Goal: Information Seeking & Learning: Learn about a topic

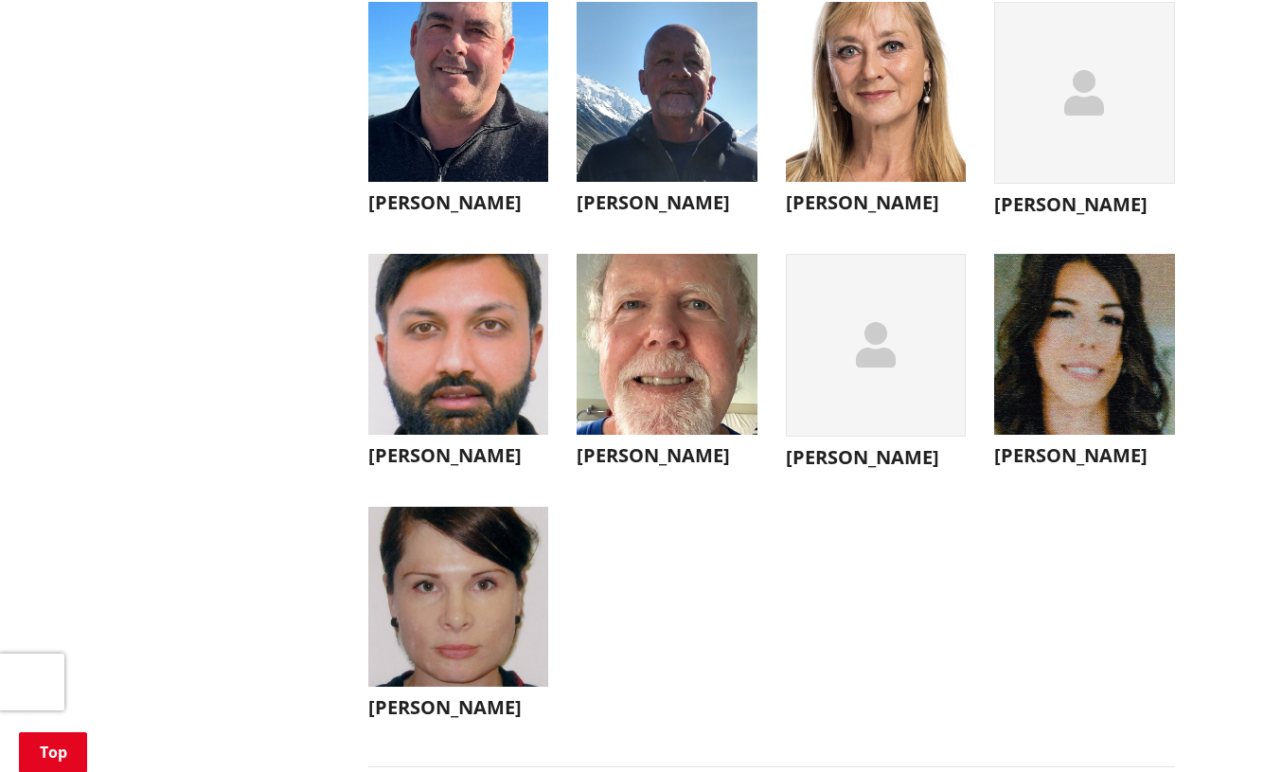
scroll to position [6903, 0]
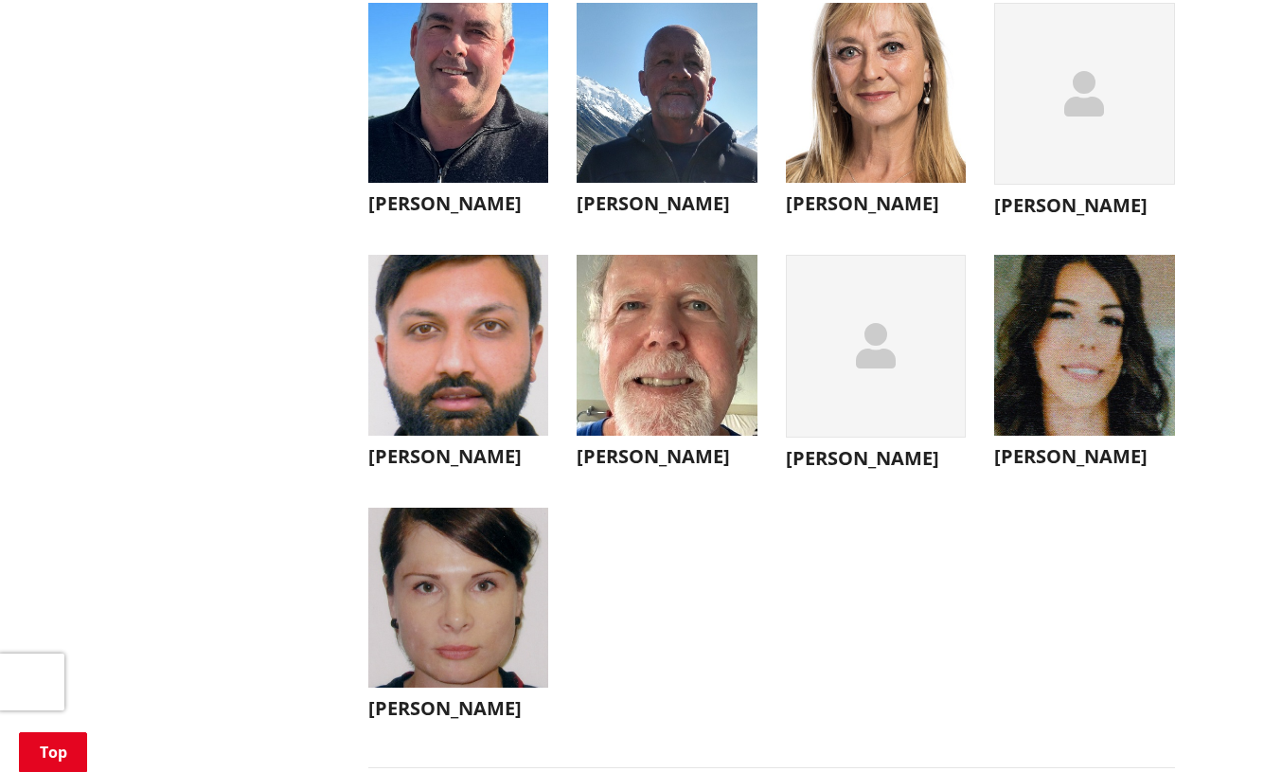
click at [1117, 391] on img "button" at bounding box center [1085, 345] width 181 height 181
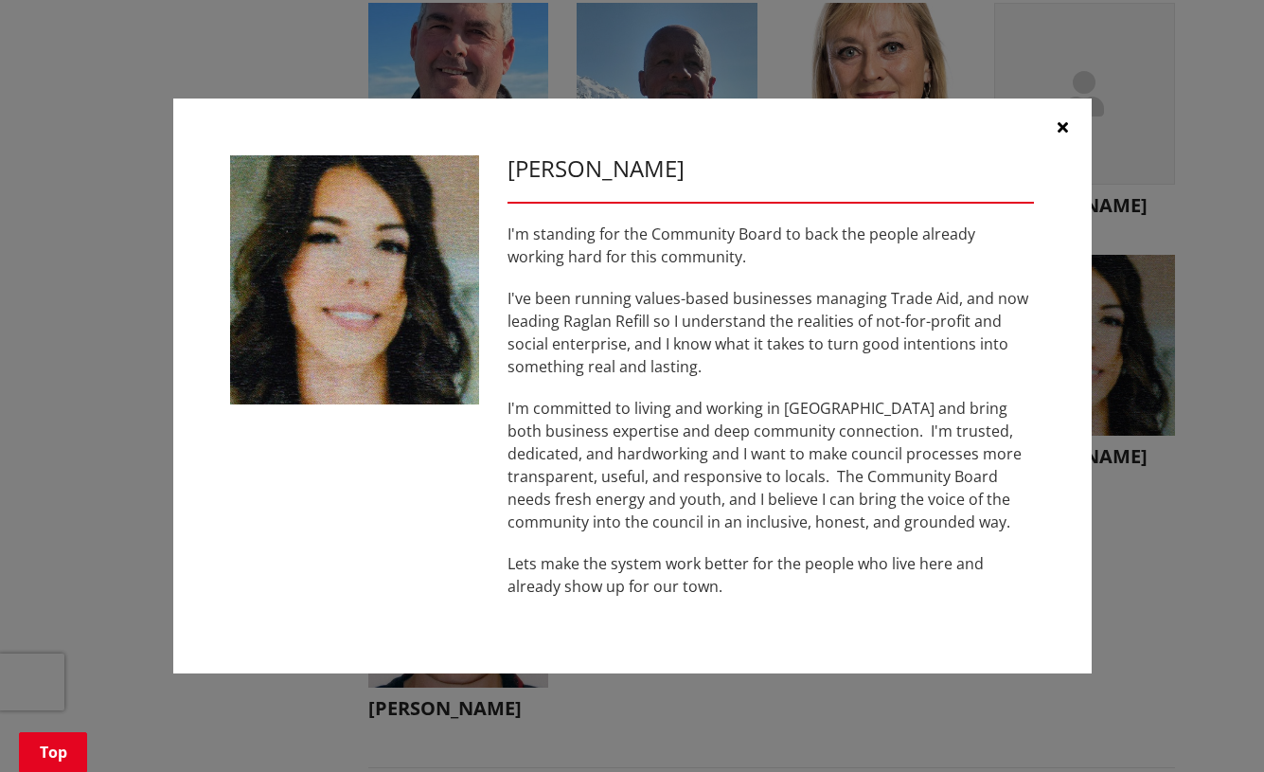
click at [1069, 130] on button "button" at bounding box center [1063, 127] width 57 height 57
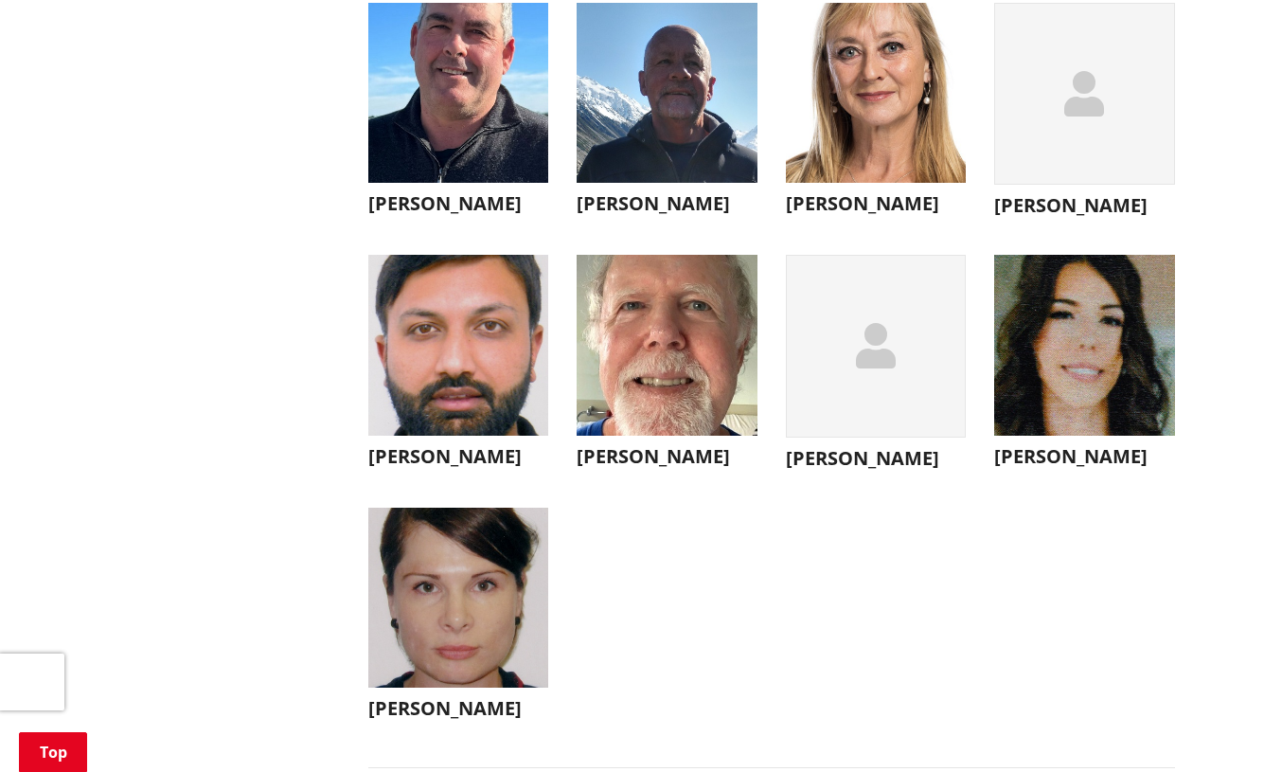
click at [508, 598] on img "button" at bounding box center [458, 598] width 181 height 181
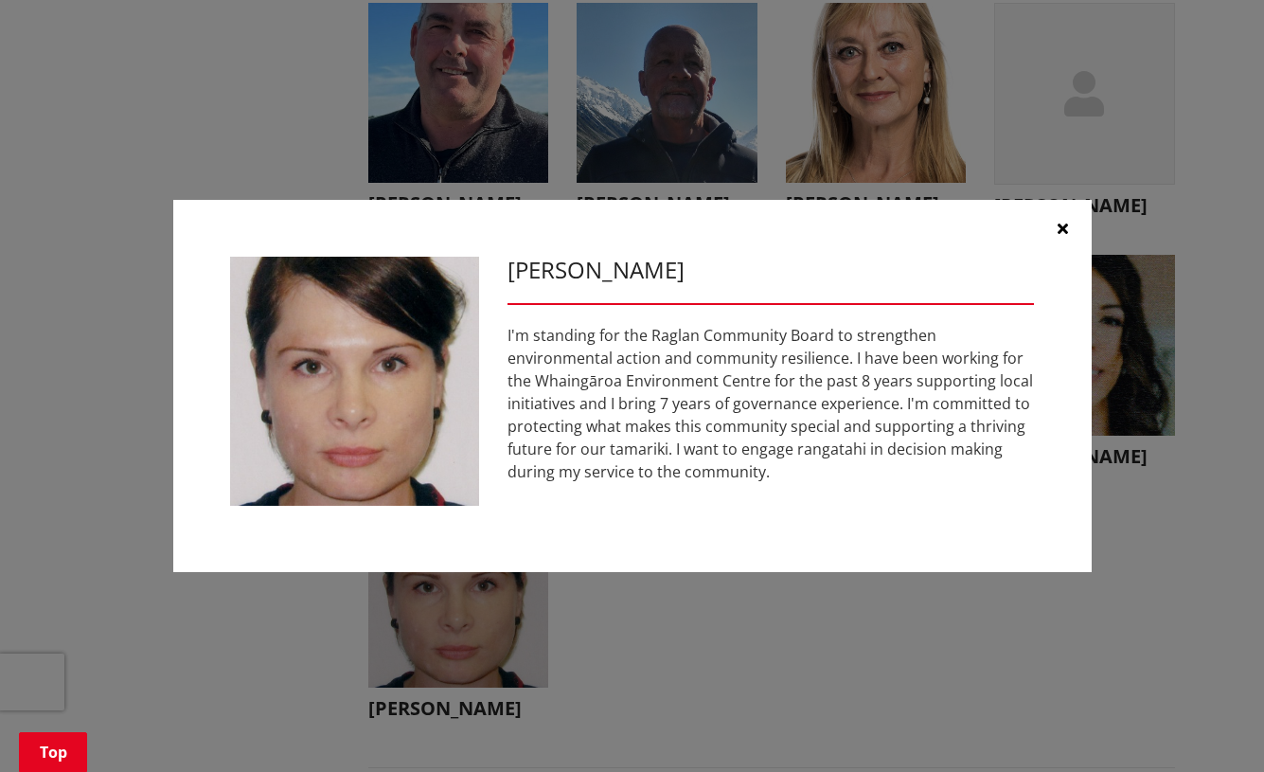
click at [1066, 226] on icon "button" at bounding box center [1063, 228] width 10 height 15
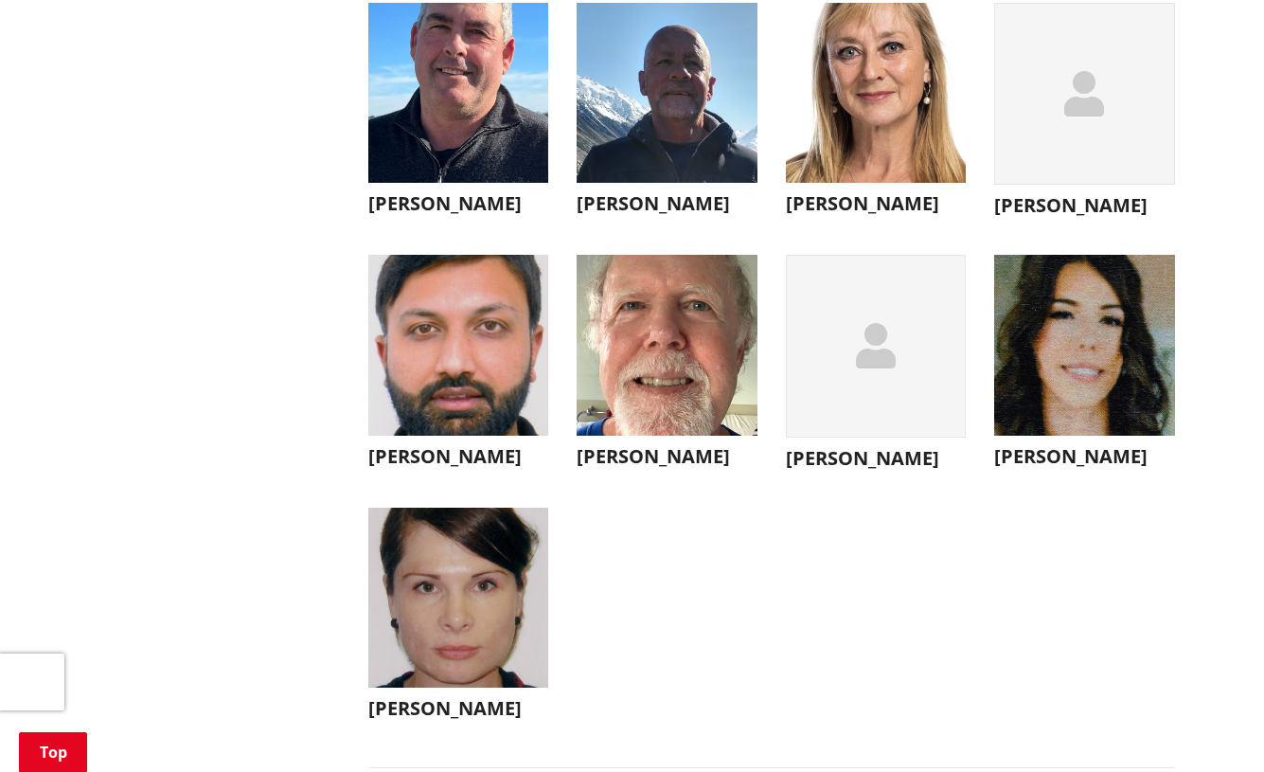
click at [690, 374] on img "button" at bounding box center [667, 345] width 181 height 181
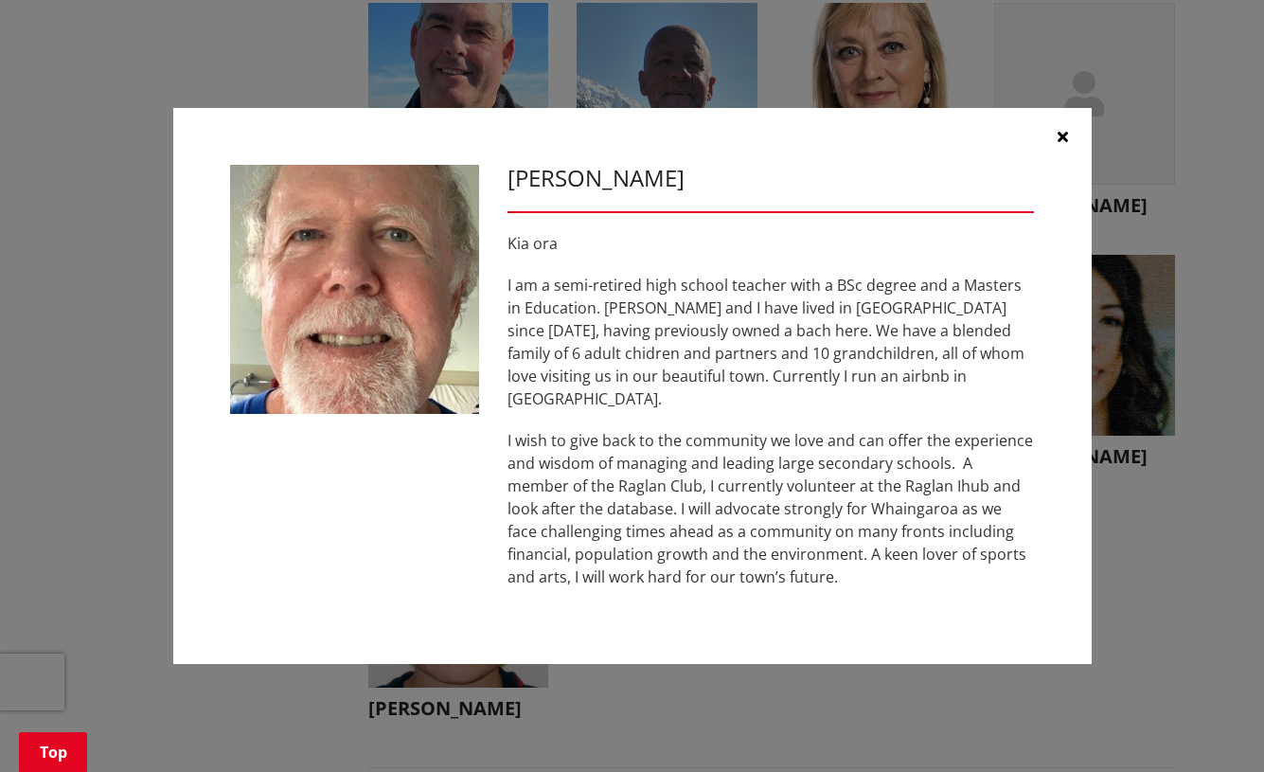
click at [1070, 148] on button "button" at bounding box center [1063, 136] width 57 height 57
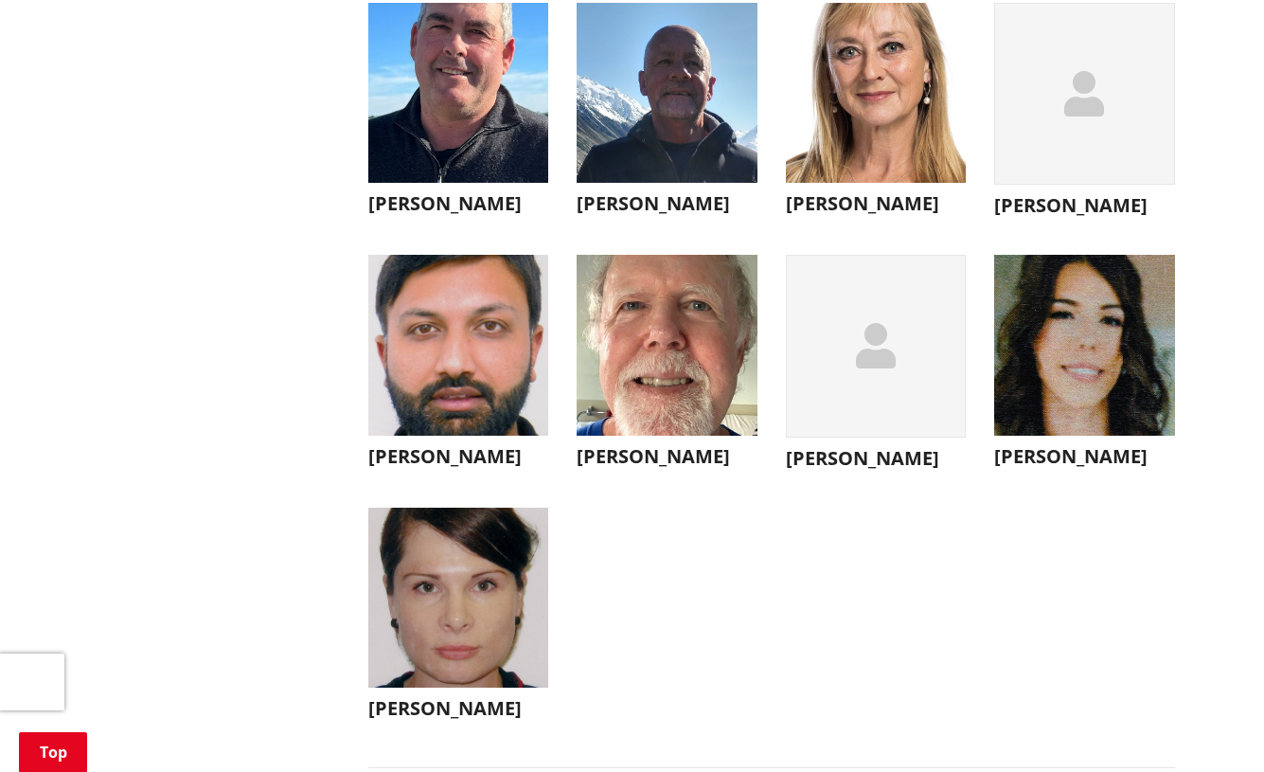
click at [718, 134] on img "button" at bounding box center [667, 93] width 181 height 181
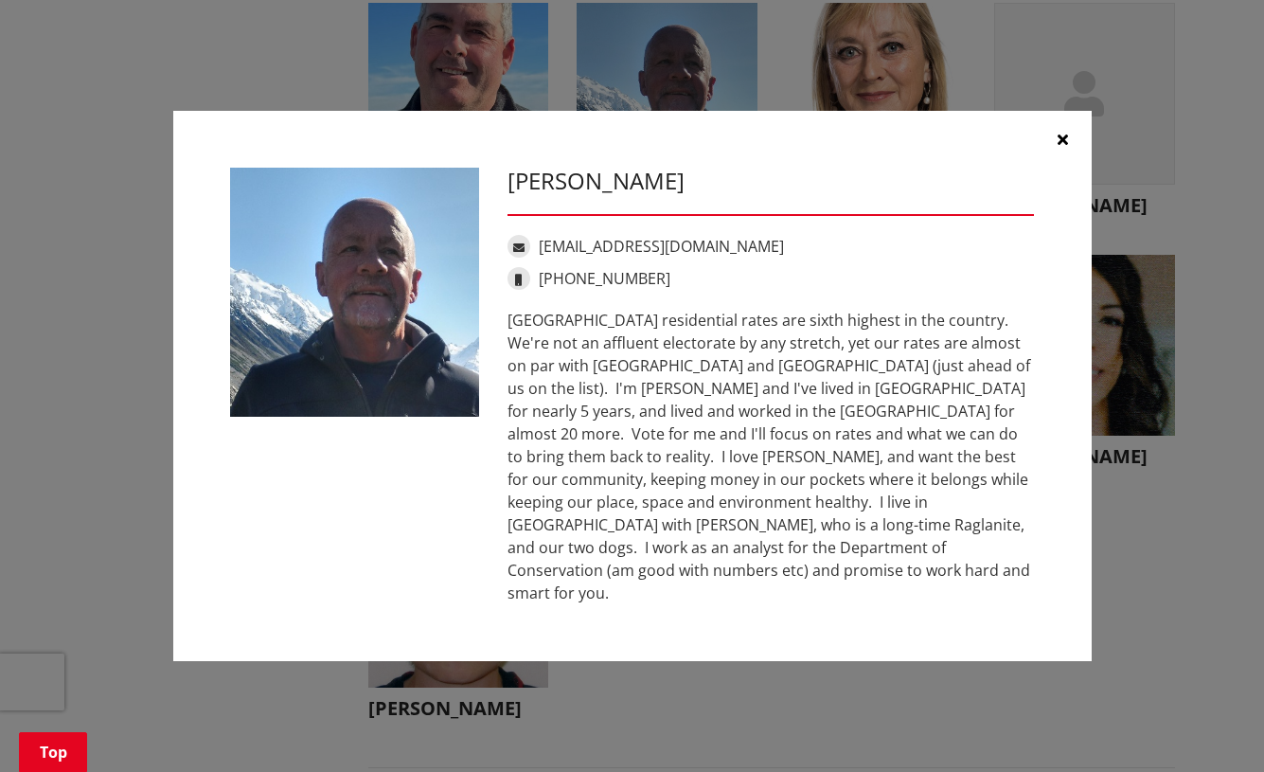
click at [1070, 151] on button "button" at bounding box center [1063, 139] width 57 height 57
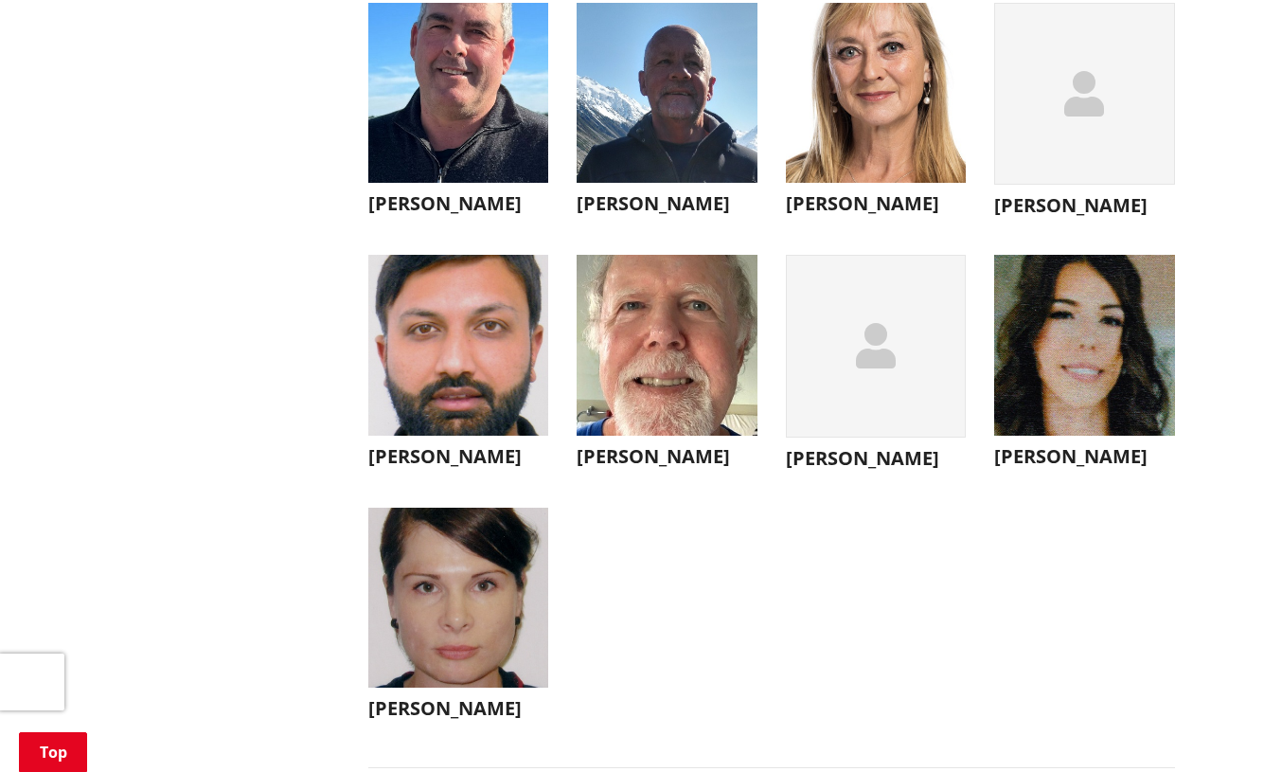
click at [506, 419] on img "button" at bounding box center [458, 345] width 181 height 181
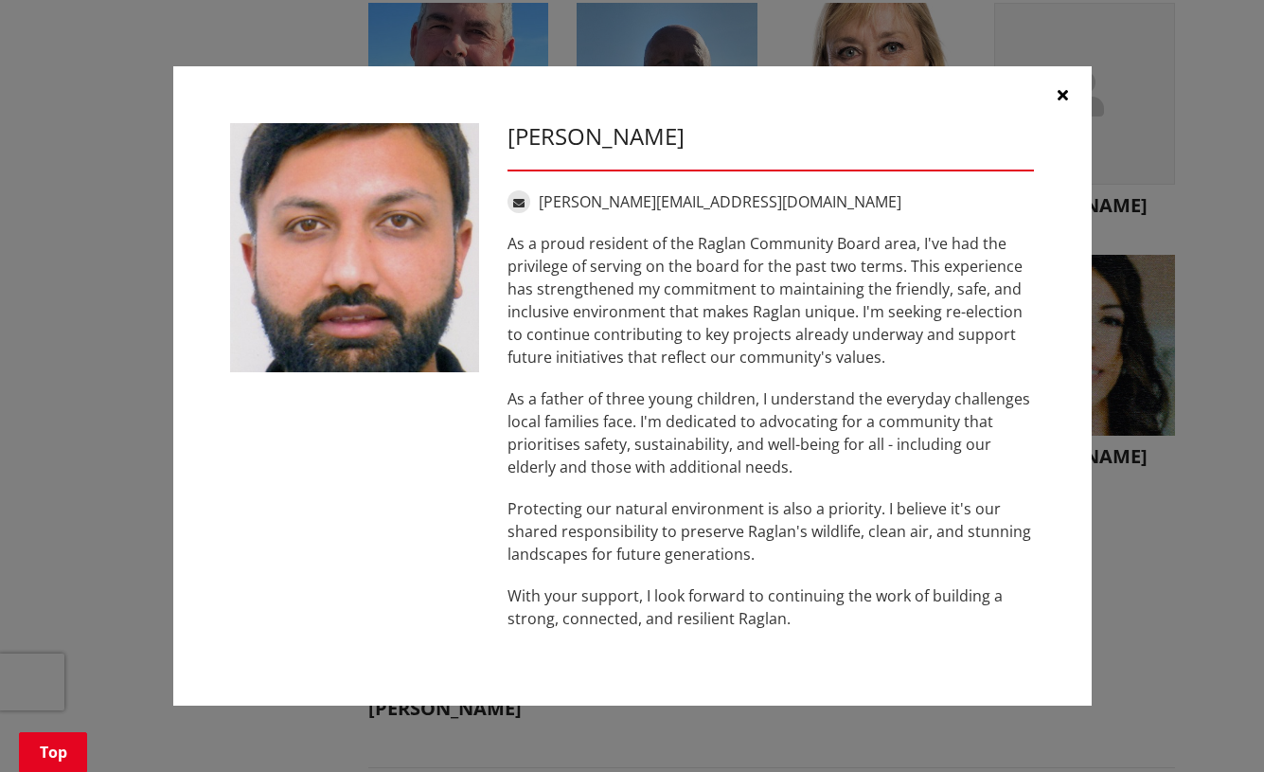
click at [1062, 85] on button "button" at bounding box center [1063, 94] width 57 height 57
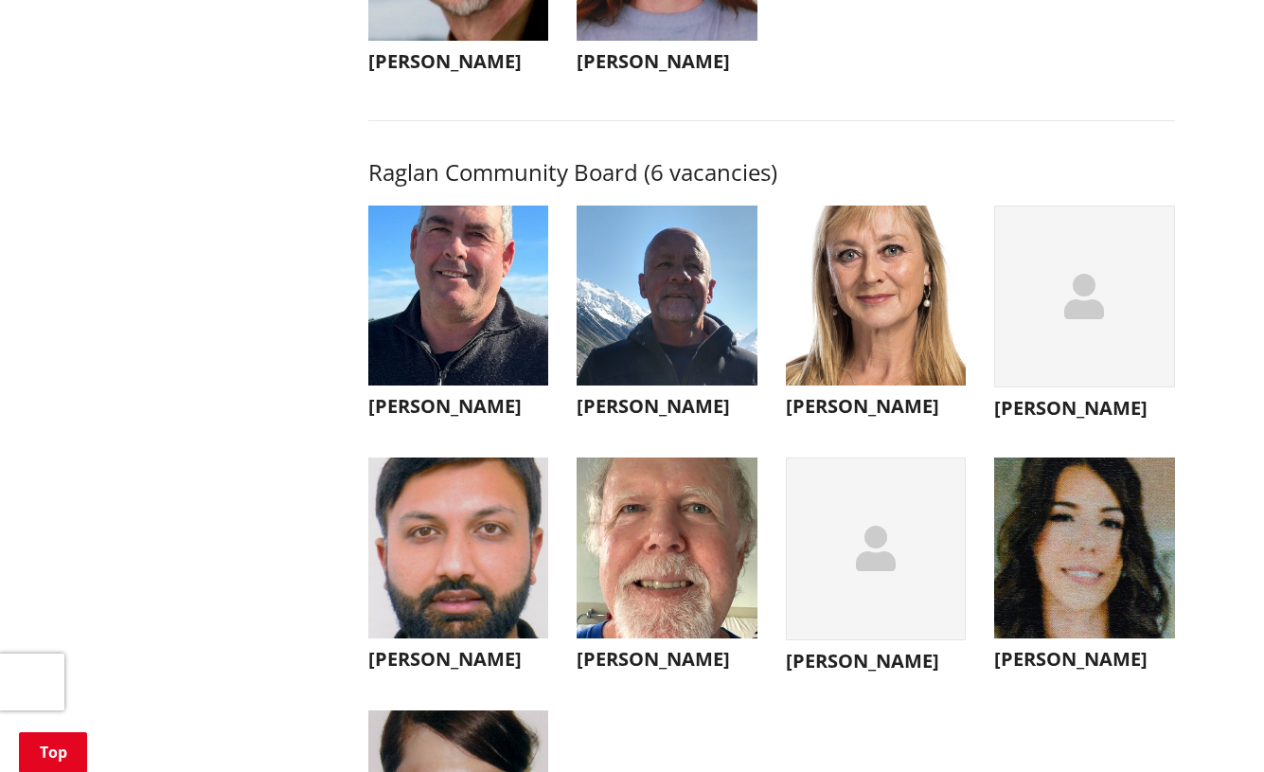
scroll to position [6563, 0]
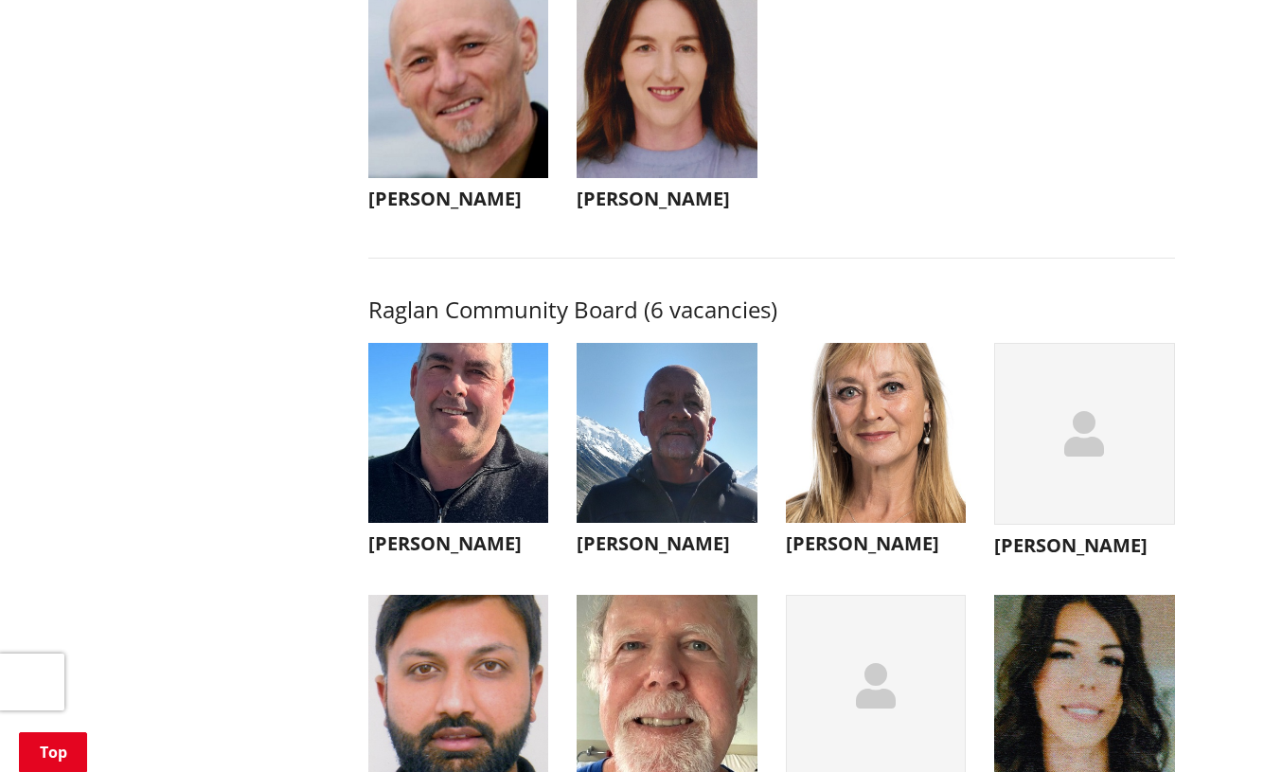
click at [436, 433] on img "button" at bounding box center [458, 433] width 181 height 181
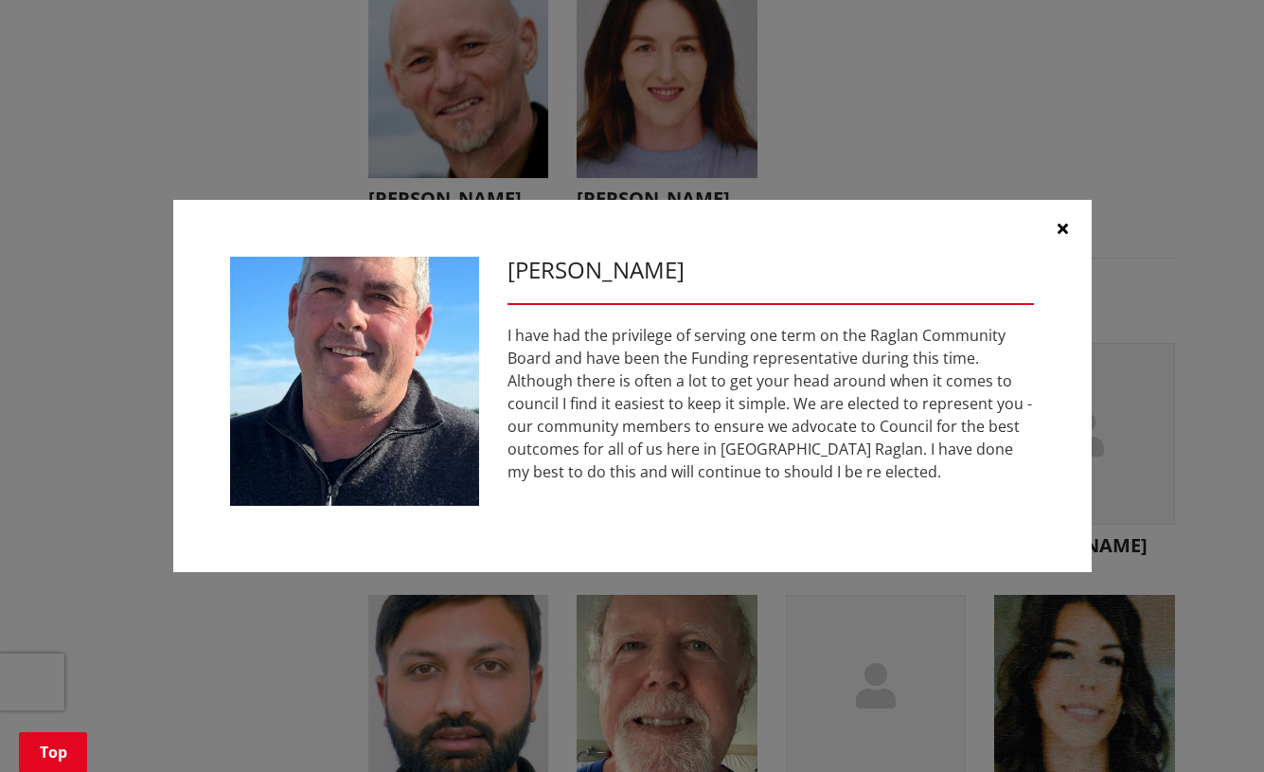
click at [1061, 232] on icon "button" at bounding box center [1063, 228] width 10 height 15
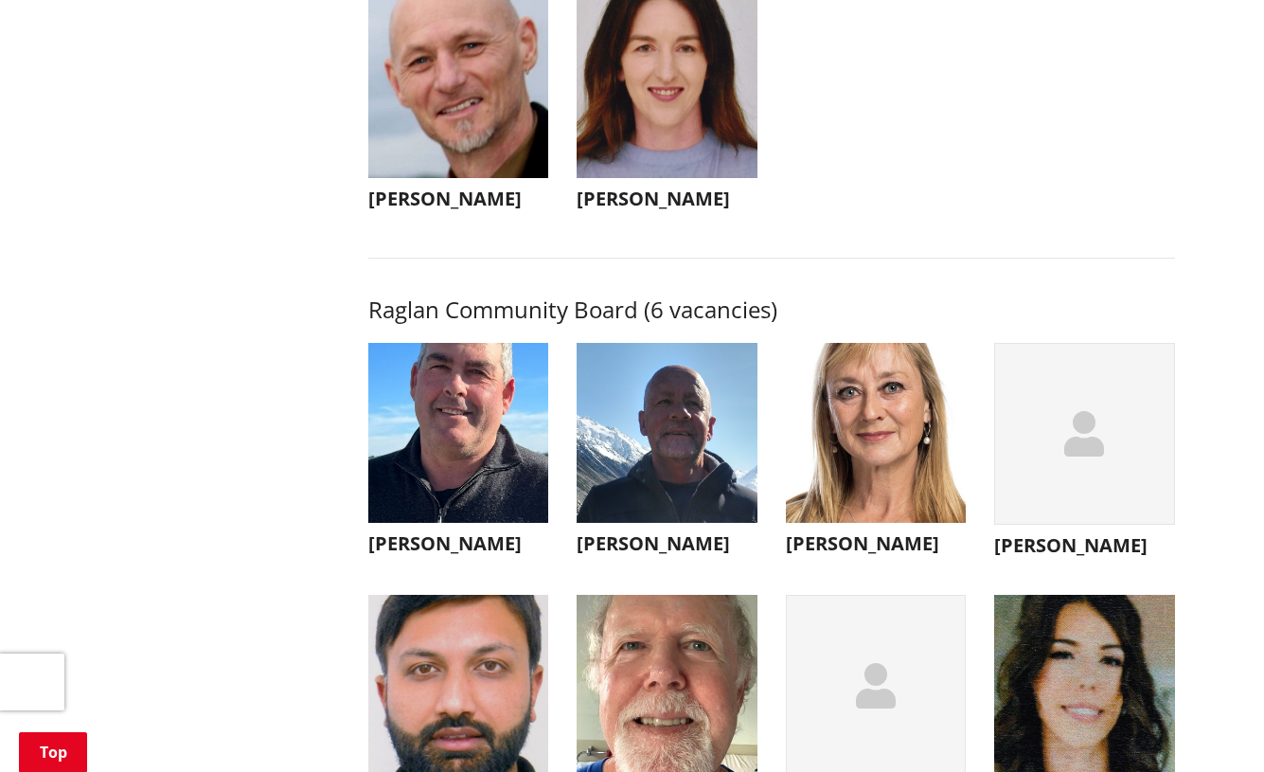
click at [1012, 406] on div "button" at bounding box center [1085, 434] width 181 height 183
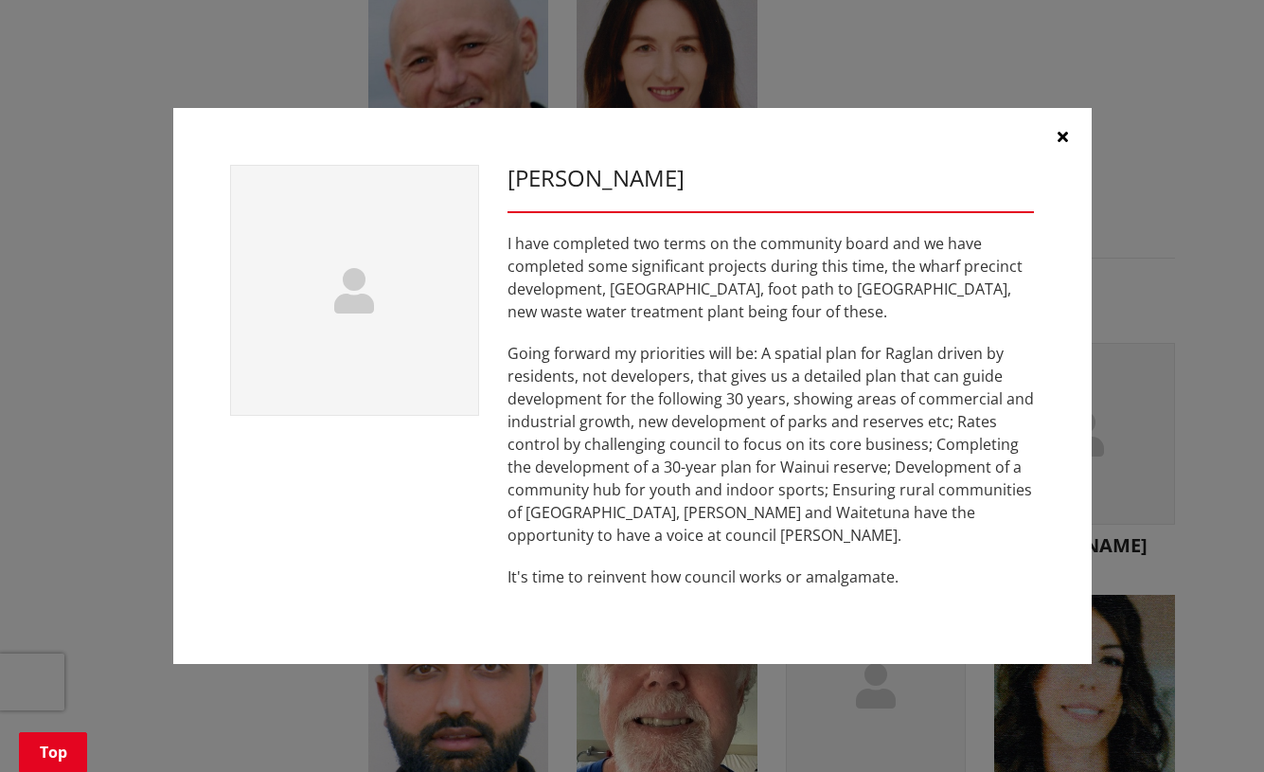
click at [1062, 137] on icon "button" at bounding box center [1063, 136] width 10 height 15
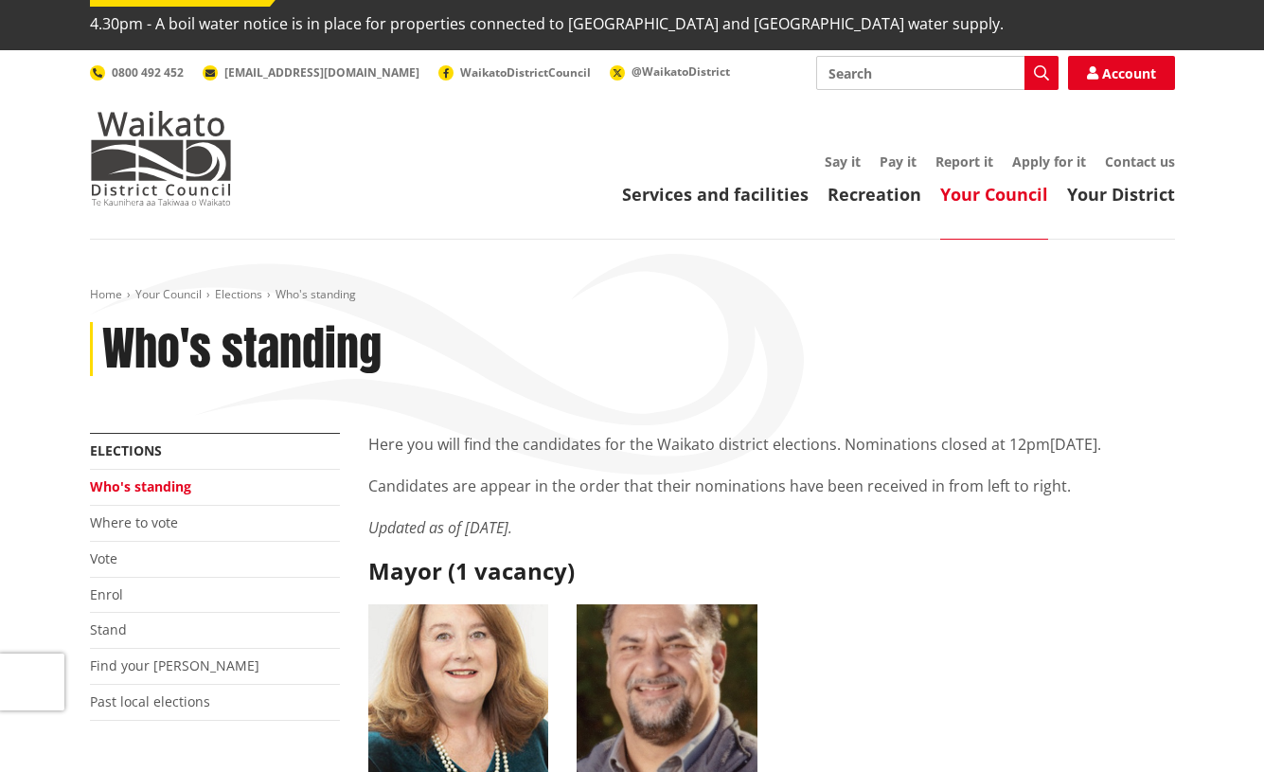
scroll to position [35, 0]
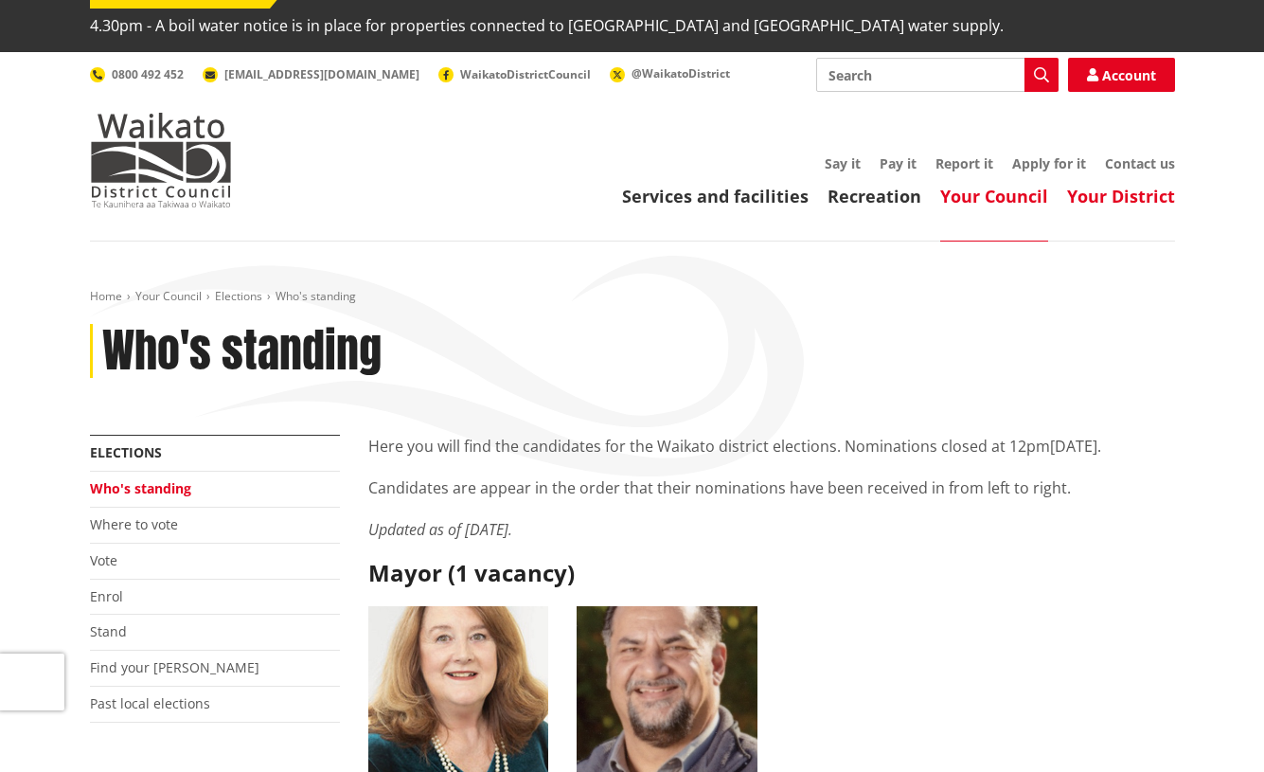
click at [1109, 185] on link "Your District" at bounding box center [1121, 196] width 108 height 23
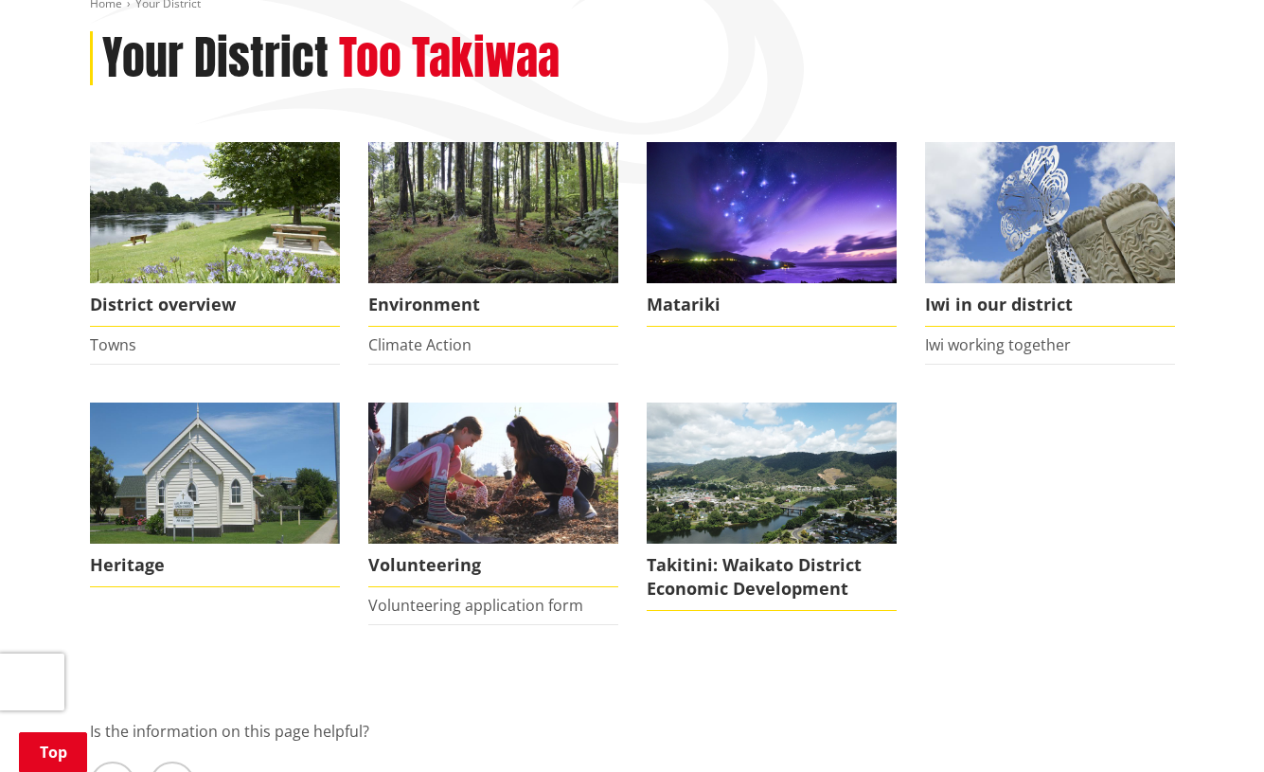
scroll to position [324, 0]
